Goal: Contribute content

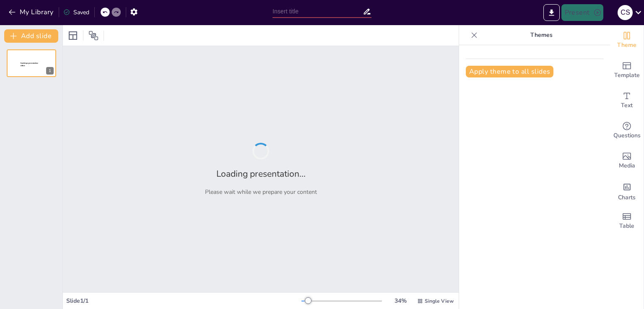
type input "[PERSON_NAME] y su Influencia en la Teoría del Trabajo Social"
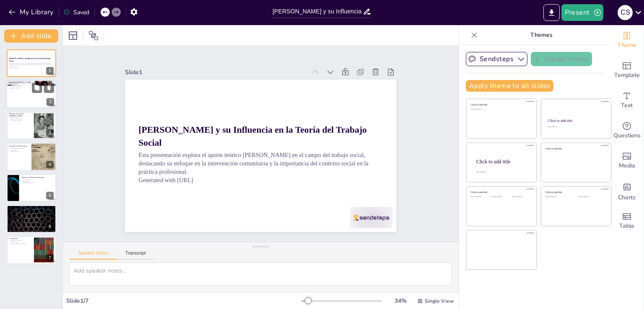
click at [39, 95] on div at bounding box center [31, 94] width 50 height 29
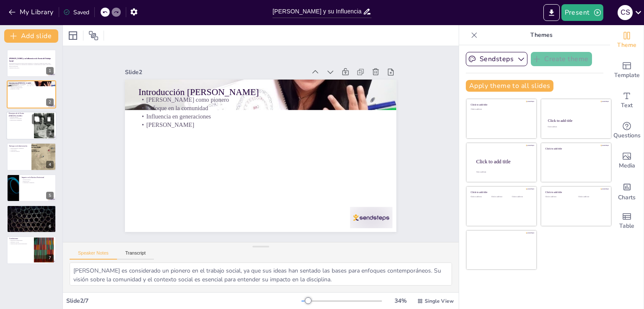
click at [18, 131] on div at bounding box center [31, 125] width 50 height 29
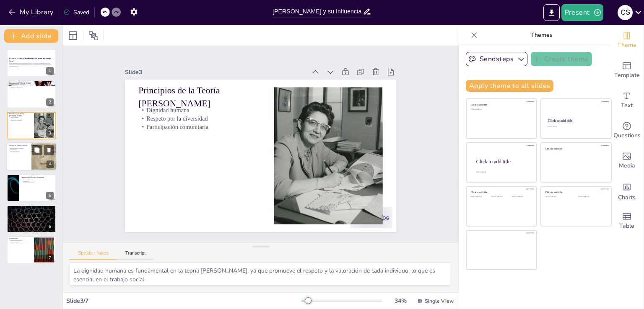
click at [27, 157] on div at bounding box center [31, 157] width 50 height 29
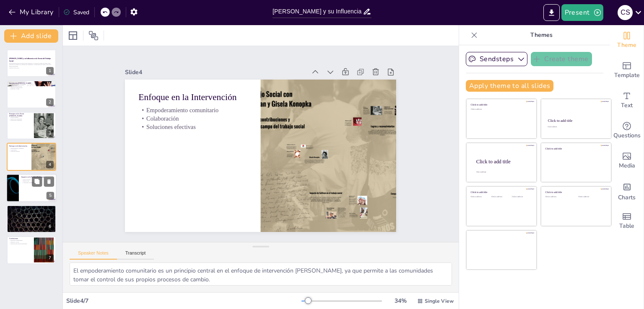
click at [26, 179] on p "Modelo inclusivo" at bounding box center [37, 180] width 33 height 2
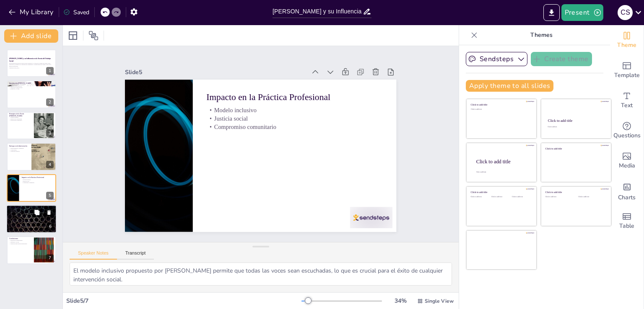
click at [17, 222] on div at bounding box center [31, 219] width 50 height 29
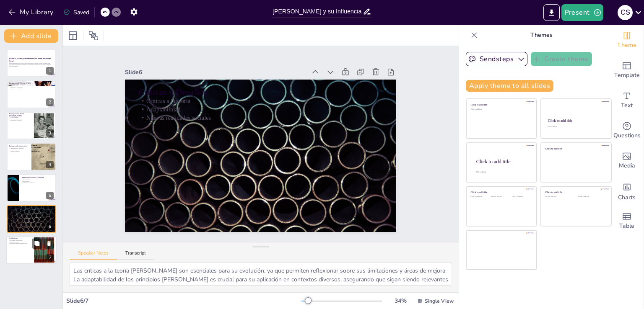
click at [24, 247] on div at bounding box center [31, 250] width 50 height 29
type textarea "La relevancia de la obra de Konopka en el trabajo social contemporáneo muestra …"
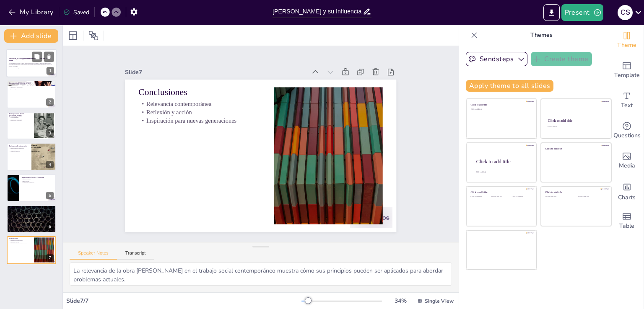
click at [30, 56] on div at bounding box center [31, 63] width 50 height 29
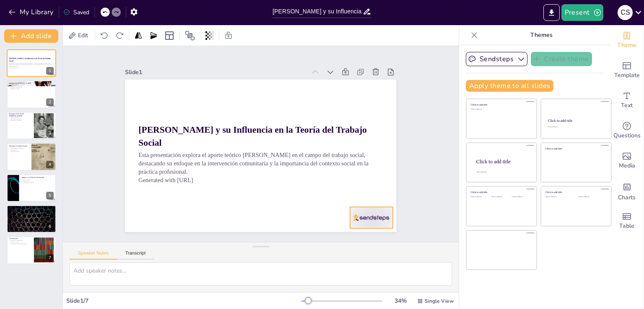
click at [348, 216] on div at bounding box center [363, 229] width 44 height 26
click at [373, 187] on icon at bounding box center [378, 190] width 10 height 10
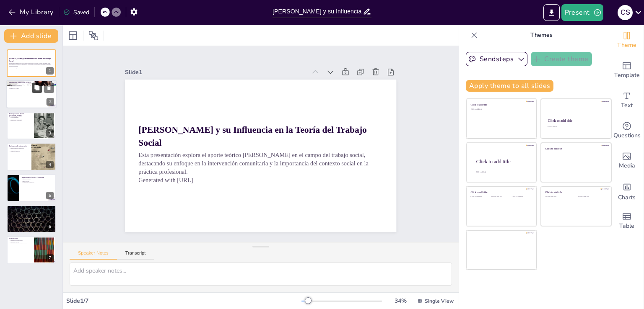
click at [34, 85] on icon at bounding box center [37, 88] width 6 height 6
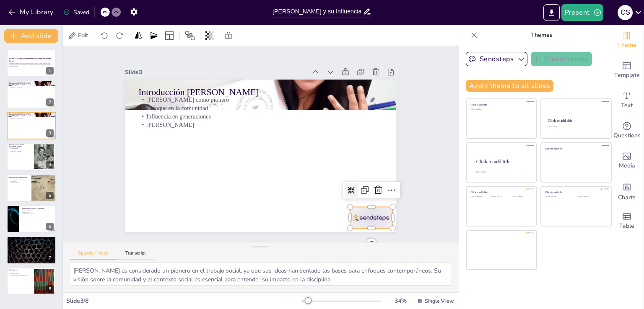
click at [355, 211] on div at bounding box center [371, 217] width 42 height 21
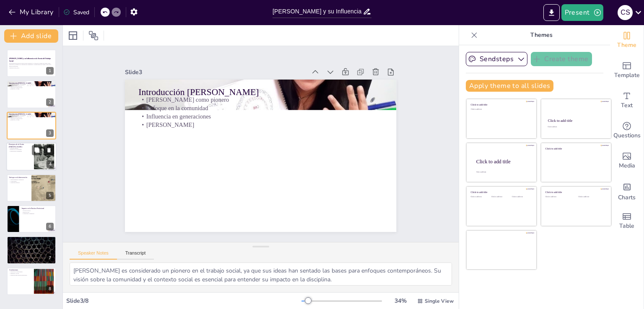
click at [44, 151] on button at bounding box center [49, 150] width 10 height 10
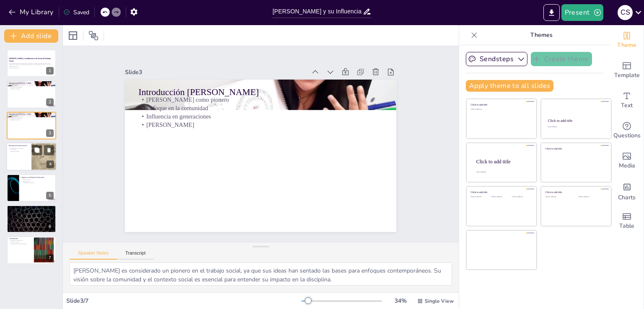
click at [21, 158] on div at bounding box center [31, 157] width 50 height 29
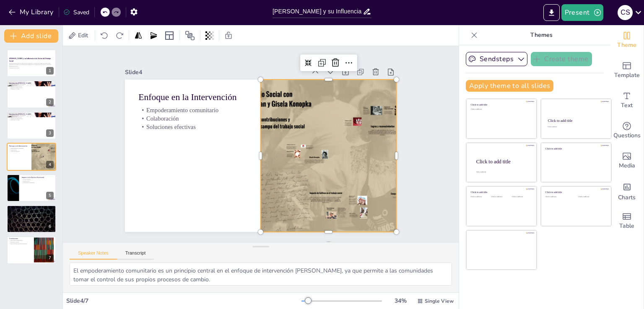
click at [261, 156] on div at bounding box center [326, 163] width 285 height 180
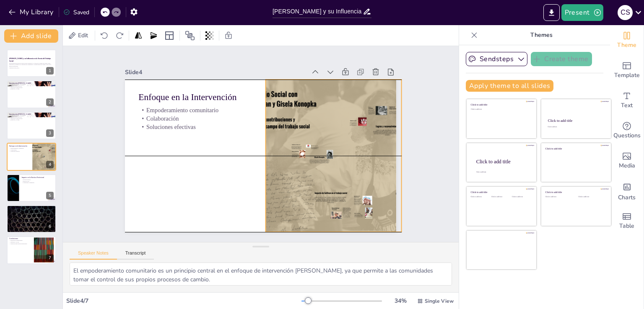
drag, startPoint x: 261, startPoint y: 156, endPoint x: 266, endPoint y: 158, distance: 5.4
click at [266, 158] on div at bounding box center [333, 156] width 271 height 153
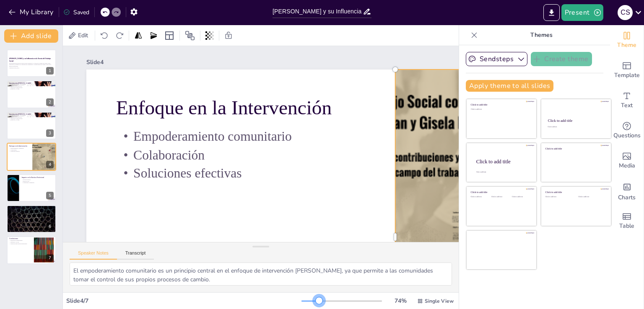
click at [314, 303] on div at bounding box center [341, 301] width 80 height 7
click at [19, 190] on div at bounding box center [31, 188] width 50 height 29
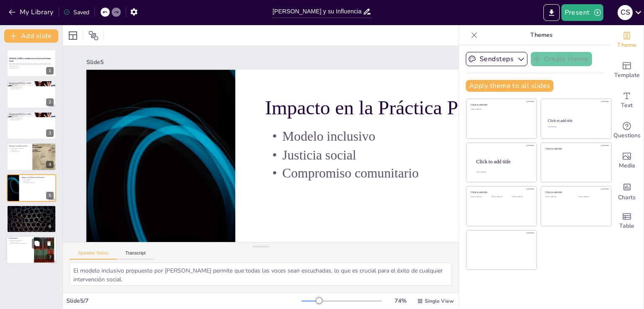
click at [17, 248] on div at bounding box center [31, 250] width 50 height 29
type textarea "La relevancia de la obra de Konopka en el trabajo social contemporáneo muestra …"
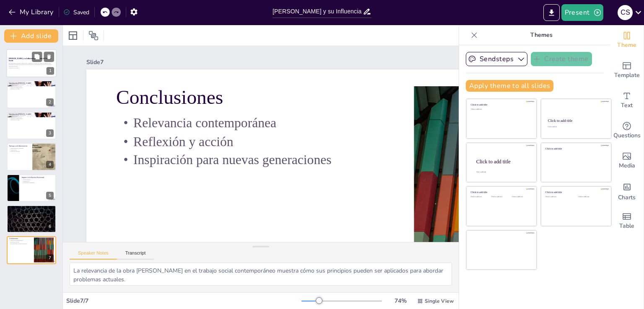
click at [25, 66] on p "Esta presentación explora el aporte teórico de Konopka en el campo del trabajo …" at bounding box center [31, 64] width 45 height 5
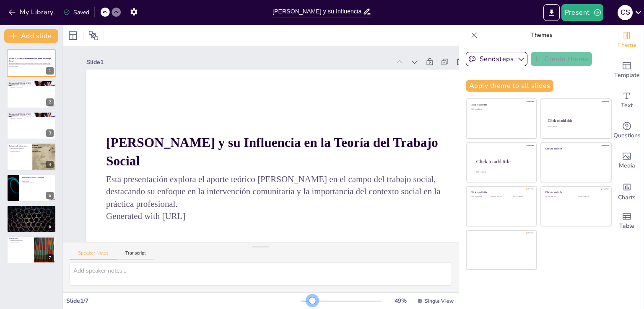
click at [307, 300] on div at bounding box center [341, 301] width 80 height 7
click at [12, 16] on icon "button" at bounding box center [12, 12] width 8 height 8
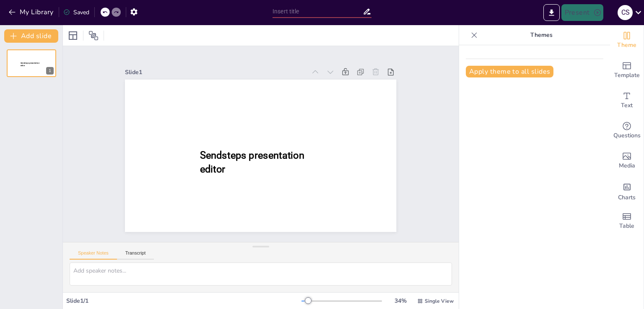
type input "New Sendsteps"
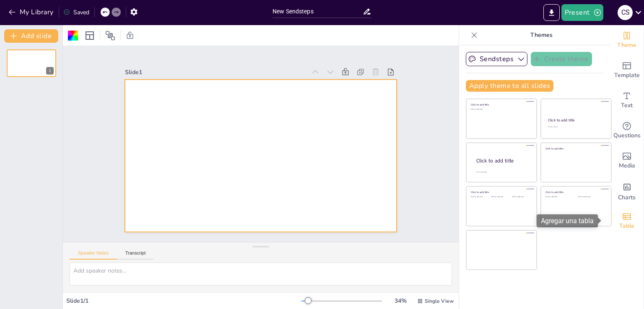
click at [625, 225] on span "Table" at bounding box center [626, 226] width 15 height 9
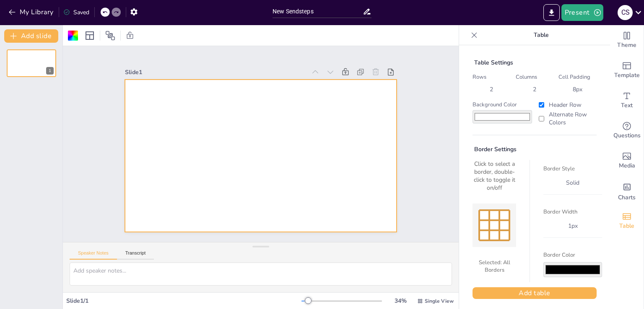
drag, startPoint x: 602, startPoint y: 222, endPoint x: 602, endPoint y: 249, distance: 26.8
click at [620, 224] on span "Table" at bounding box center [626, 226] width 15 height 9
click at [306, 143] on div at bounding box center [260, 156] width 271 height 153
click at [14, 16] on icon "button" at bounding box center [12, 12] width 8 height 8
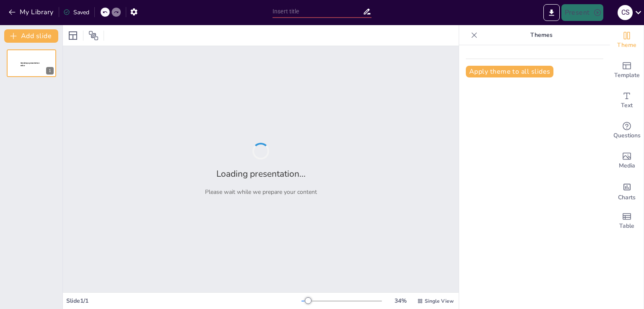
type input "Konopka y su Influencia en la Teoría del Trabajo Social"
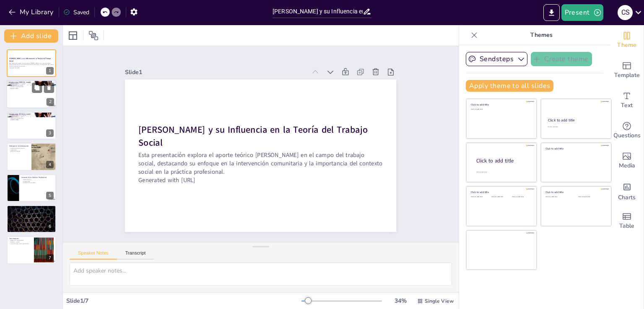
click at [29, 86] on p "Influencia en generaciones" at bounding box center [31, 87] width 45 height 2
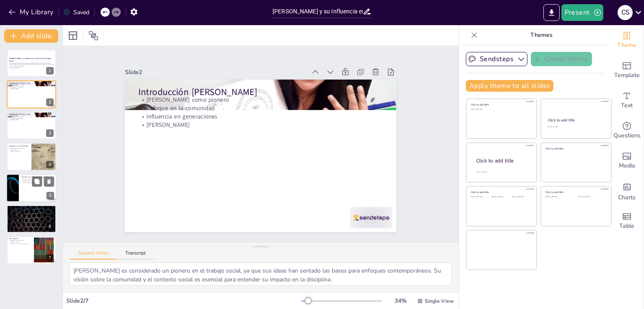
click at [27, 187] on div at bounding box center [31, 188] width 50 height 29
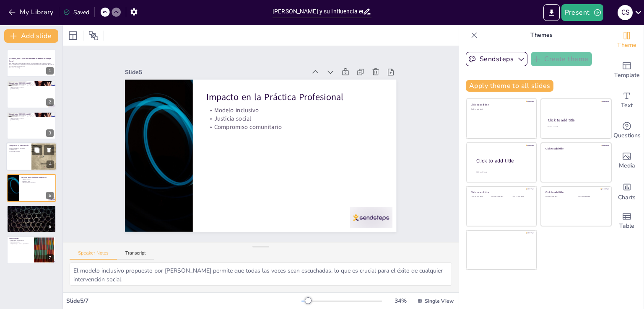
click at [21, 149] on p "Colaboración" at bounding box center [19, 150] width 20 height 2
type textarea "El empoderamiento comunitario es un principio central en el enfoque de interven…"
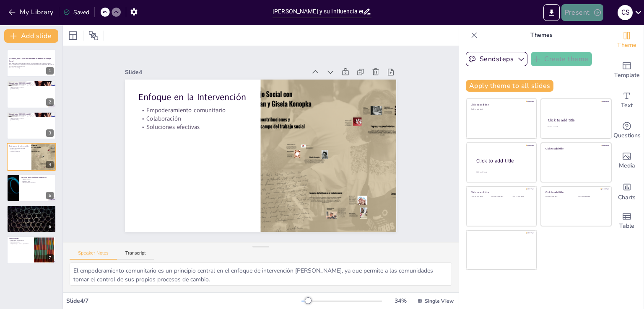
click at [578, 10] on button "Present" at bounding box center [582, 12] width 42 height 17
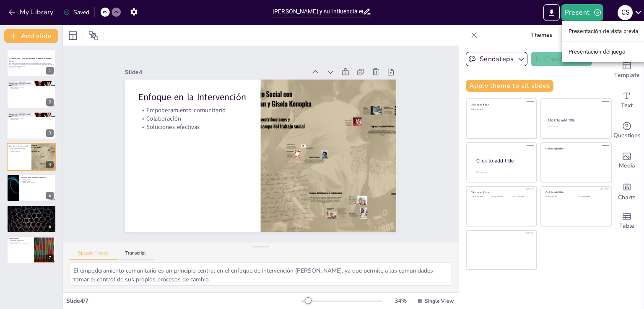
click at [11, 13] on div at bounding box center [322, 154] width 644 height 309
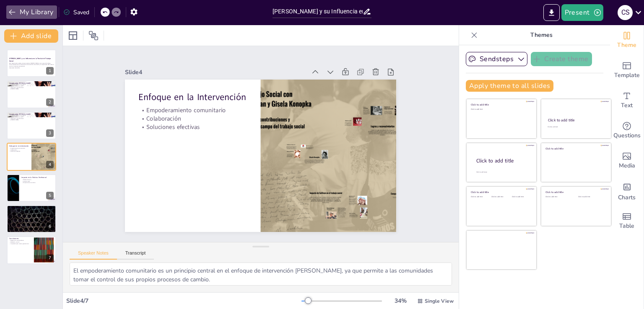
click at [11, 13] on icon "button" at bounding box center [12, 12] width 8 height 8
